Goal: Check status: Check status

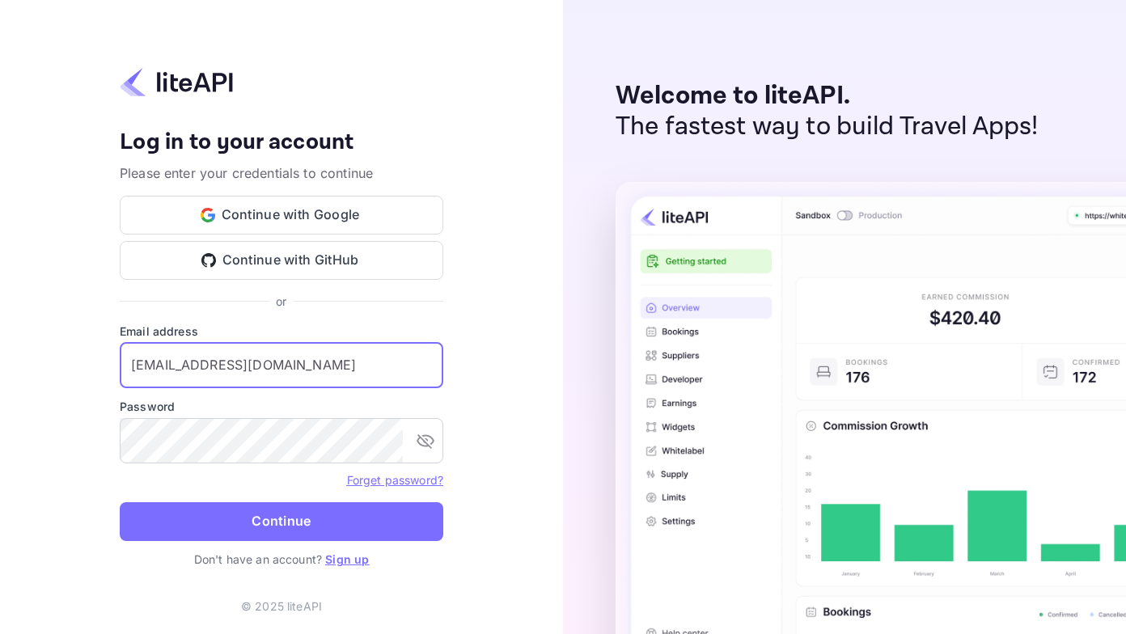
drag, startPoint x: 345, startPoint y: 367, endPoint x: 16, endPoint y: 386, distance: 328.9
click at [9, 388] on div "Your account has been created successfully, a confirmation link has been sent t…" at bounding box center [281, 317] width 563 height 634
type input "u"
paste input "[EMAIL_ADDRESS][DOMAIN_NAME]"
type input "[EMAIL_ADDRESS][DOMAIN_NAME]"
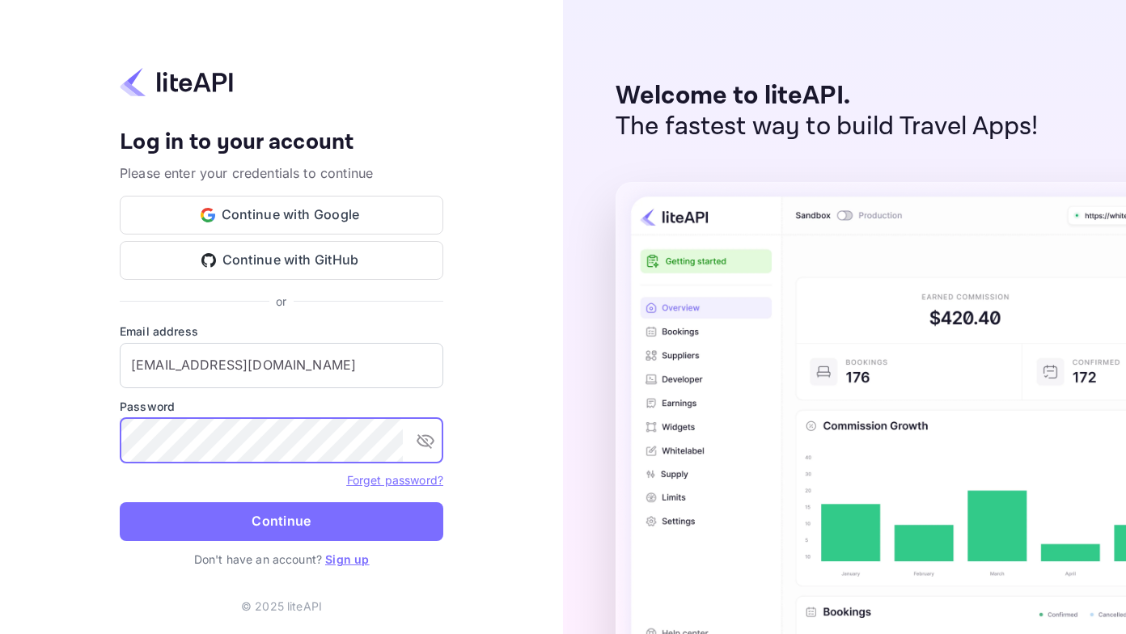
click at [49, 455] on div "Your account has been created successfully, a confirmation link has been sent t…" at bounding box center [281, 317] width 563 height 634
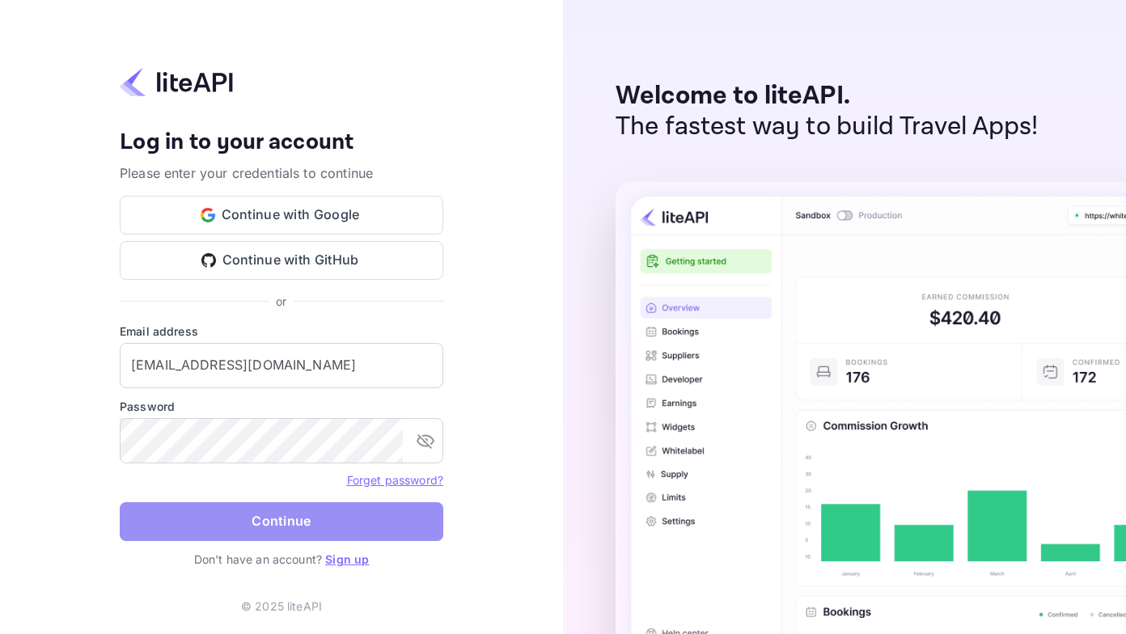
click at [135, 522] on button "Continue" at bounding box center [281, 521] width 323 height 39
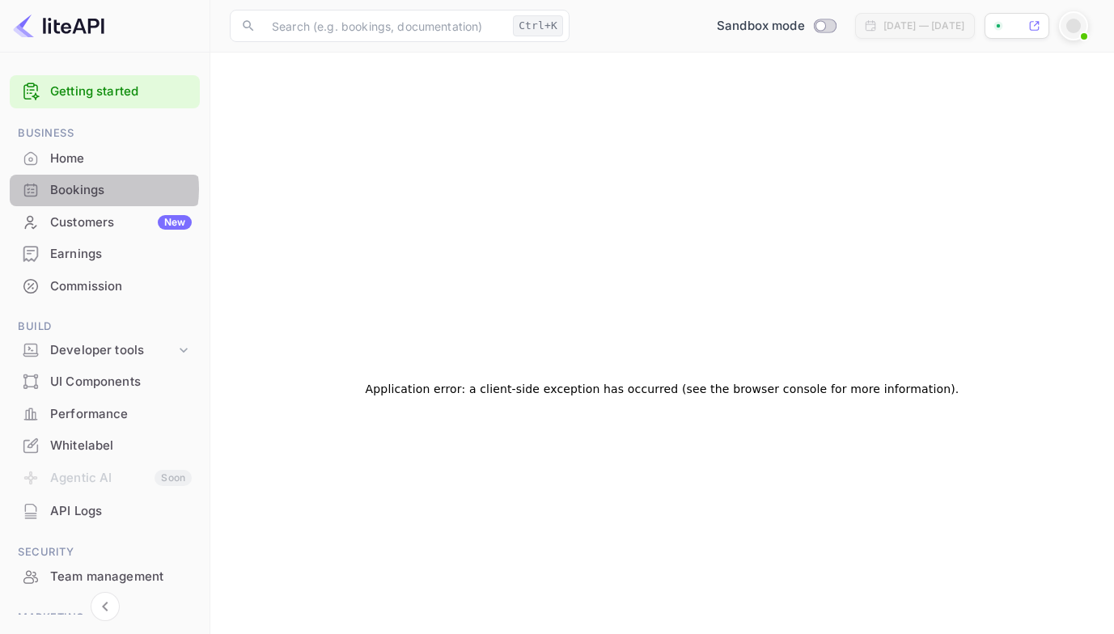
click at [97, 189] on div "Bookings" at bounding box center [121, 190] width 142 height 19
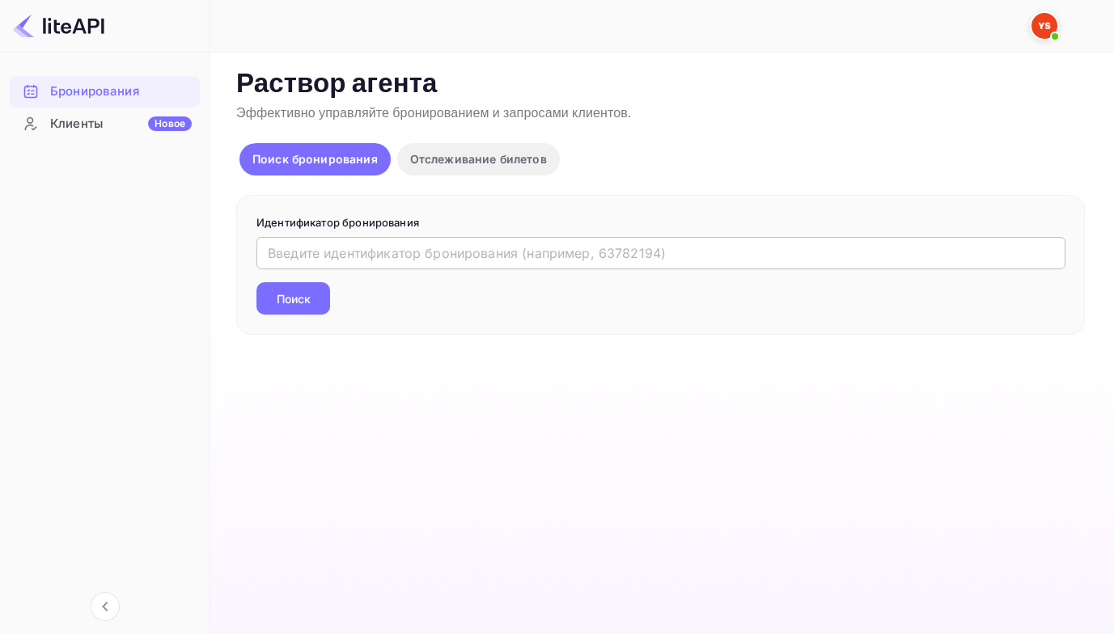
click at [397, 255] on input "text" at bounding box center [660, 253] width 809 height 32
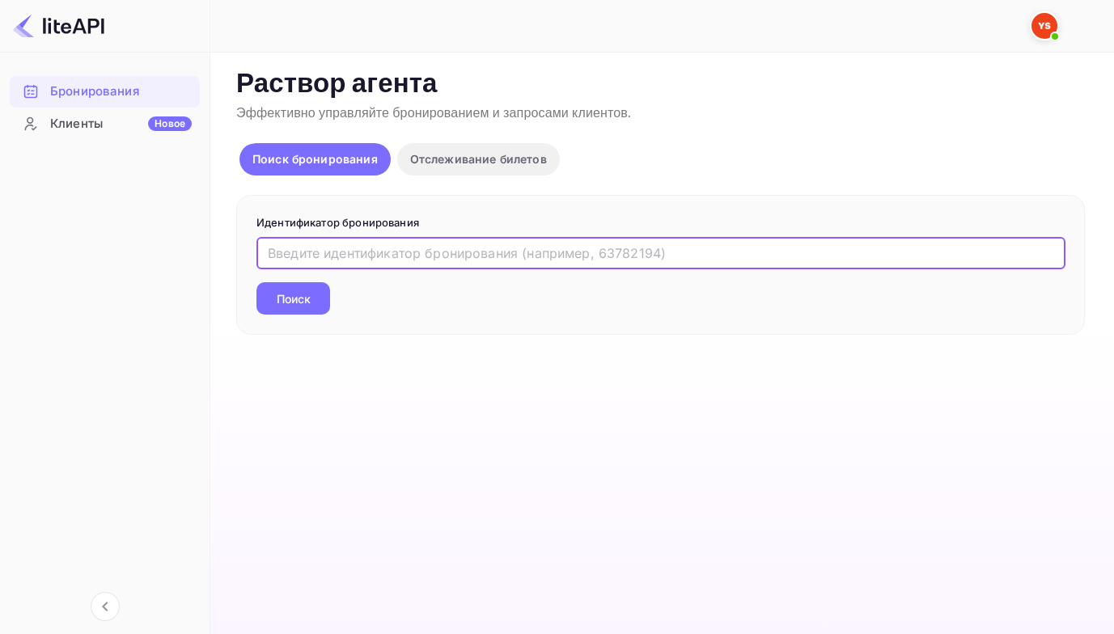
paste input "8485485"
click at [256, 282] on button "Поиск" at bounding box center [293, 298] width 74 height 32
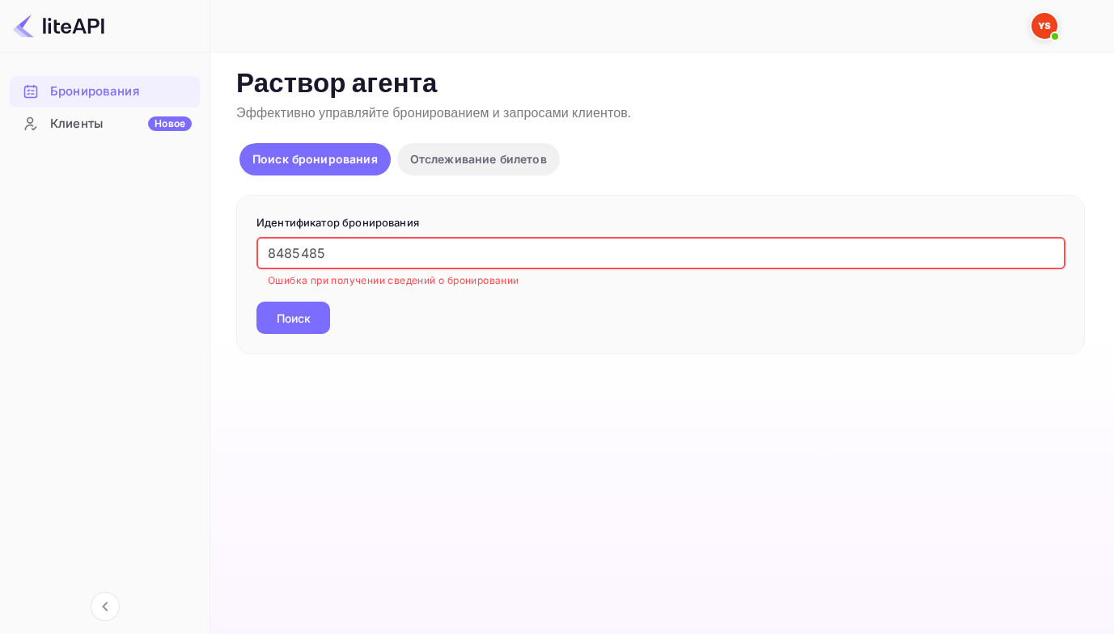
click at [265, 252] on input "8485485" at bounding box center [660, 253] width 809 height 32
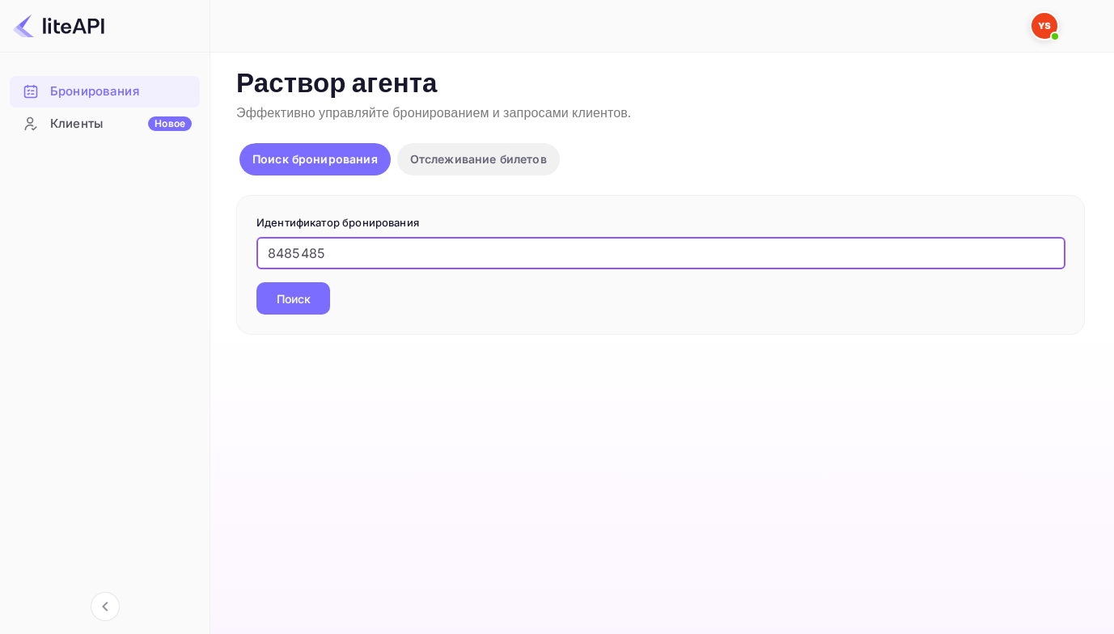
type input "8485485"
click at [256, 282] on button "Поиск" at bounding box center [293, 298] width 74 height 32
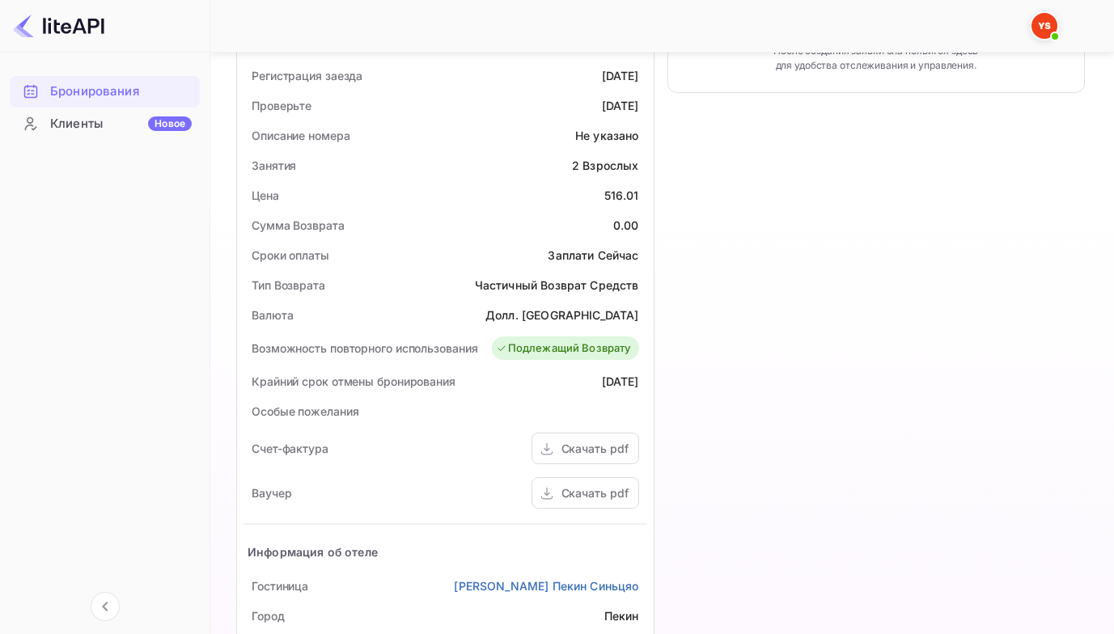
scroll to position [485, 0]
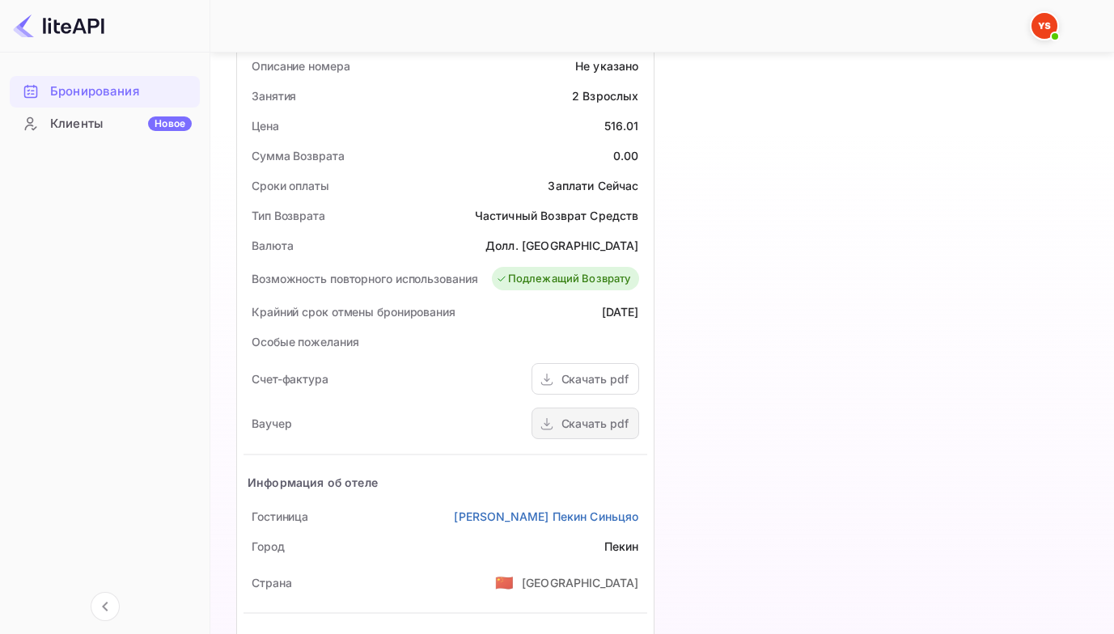
click at [566, 426] on ya-tr-span "Скачать pdf" at bounding box center [594, 423] width 67 height 14
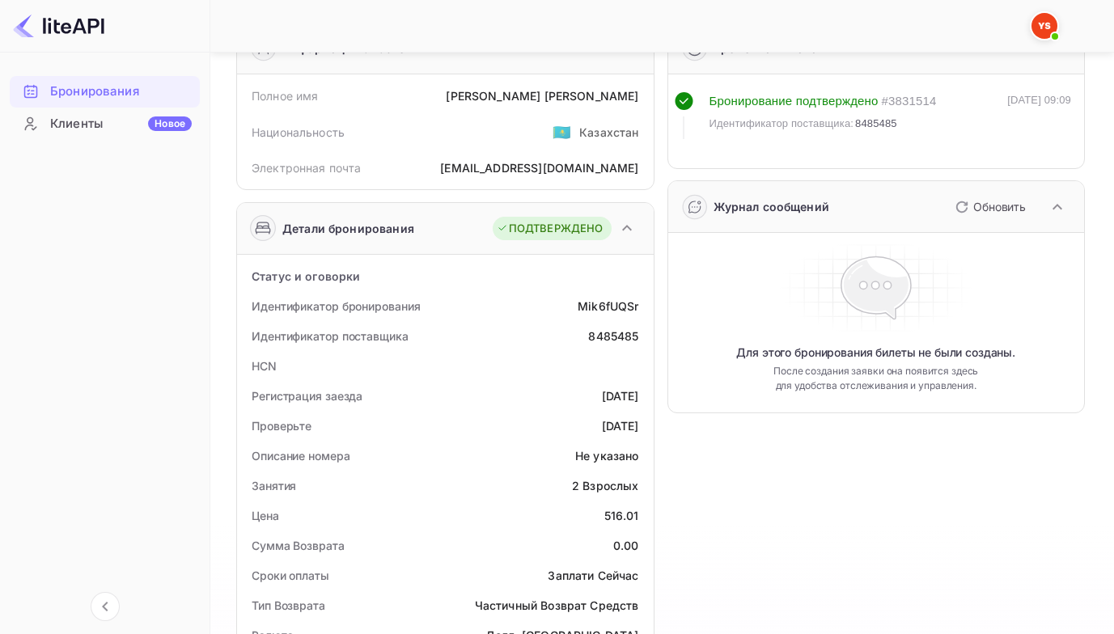
scroll to position [0, 0]
